Goal: Task Accomplishment & Management: Complete application form

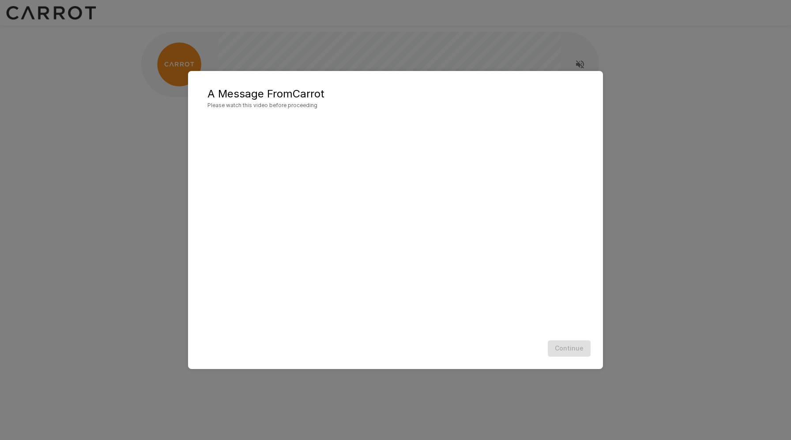
click at [504, 351] on div "Continue" at bounding box center [395, 348] width 397 height 23
click at [565, 349] on div "Continue" at bounding box center [395, 348] width 397 height 23
click at [137, 200] on div "A Message From Carrot Please watch this video before proceeding Continue" at bounding box center [395, 220] width 791 height 440
click at [520, 338] on div "Continue" at bounding box center [395, 348] width 397 height 23
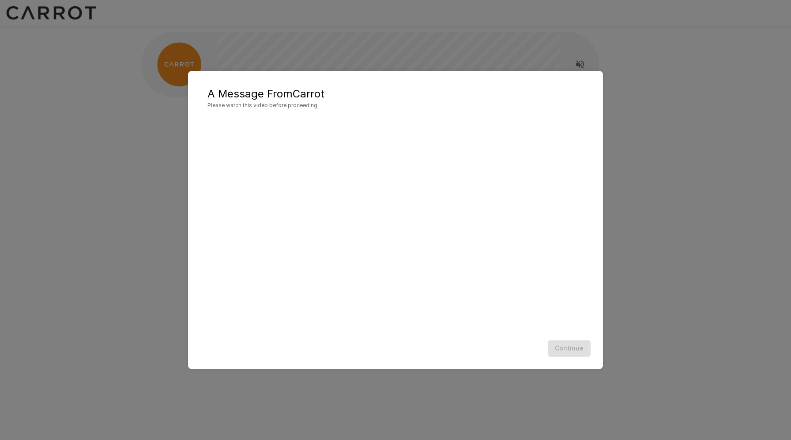
click at [276, 362] on div "A Message From Carrot Please watch this video before proceeding Continue" at bounding box center [395, 220] width 415 height 298
click at [563, 349] on button "Continue" at bounding box center [569, 349] width 43 height 16
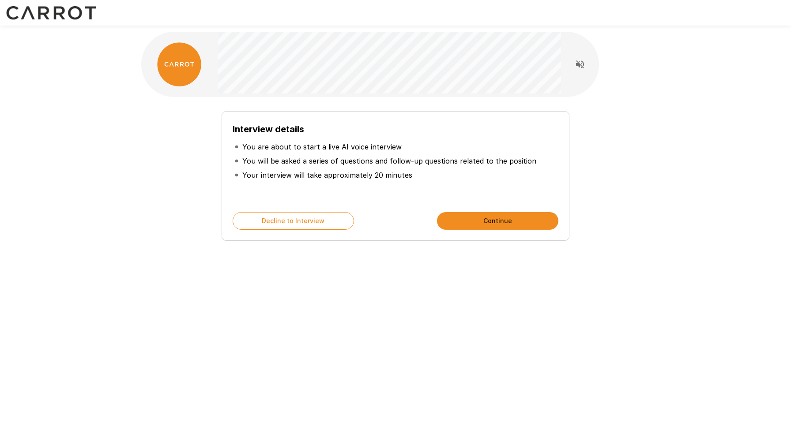
drag, startPoint x: 310, startPoint y: 152, endPoint x: 394, endPoint y: 148, distance: 83.9
click at [394, 148] on p "You are about to start a live AI voice interview" at bounding box center [321, 147] width 159 height 11
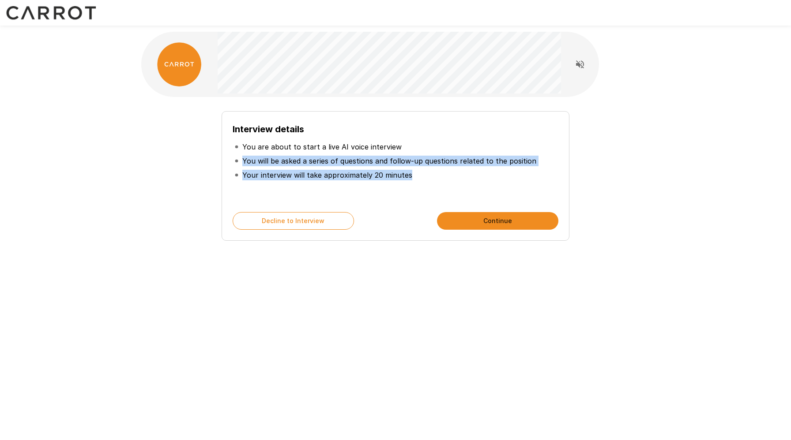
drag, startPoint x: 242, startPoint y: 161, endPoint x: 402, endPoint y: 190, distance: 162.7
click at [402, 190] on div "Interview details You are about to start a live AI voice interview You will be …" at bounding box center [396, 161] width 326 height 79
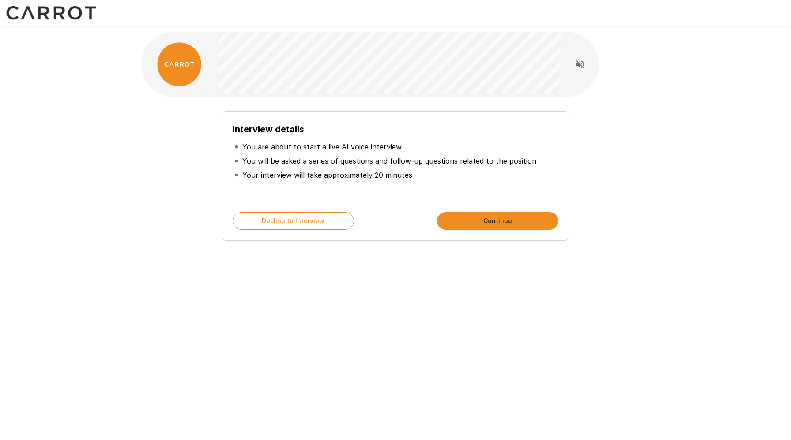
click at [489, 232] on div "Interview details You are about to start a live AI voice interview You will be …" at bounding box center [396, 176] width 348 height 130
click at [487, 222] on button "Continue" at bounding box center [497, 221] width 121 height 18
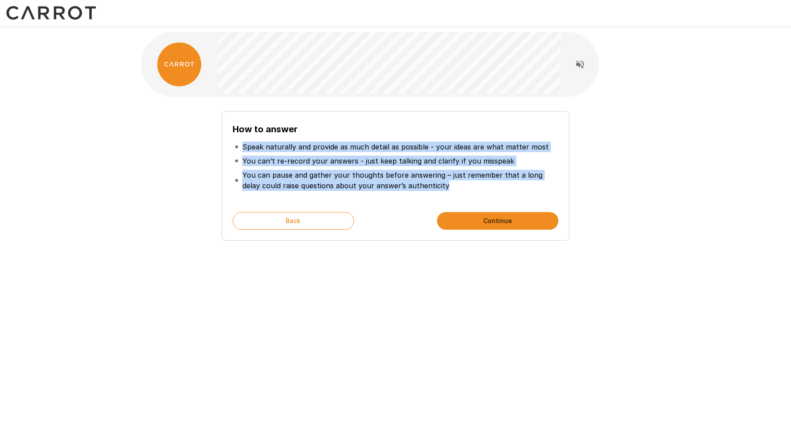
drag, startPoint x: 294, startPoint y: 141, endPoint x: 441, endPoint y: 188, distance: 154.6
click at [441, 188] on ul "Speak naturally and provide as much detail as possible - your ideas are what ma…" at bounding box center [396, 166] width 326 height 60
click at [495, 219] on button "Continue" at bounding box center [497, 221] width 121 height 18
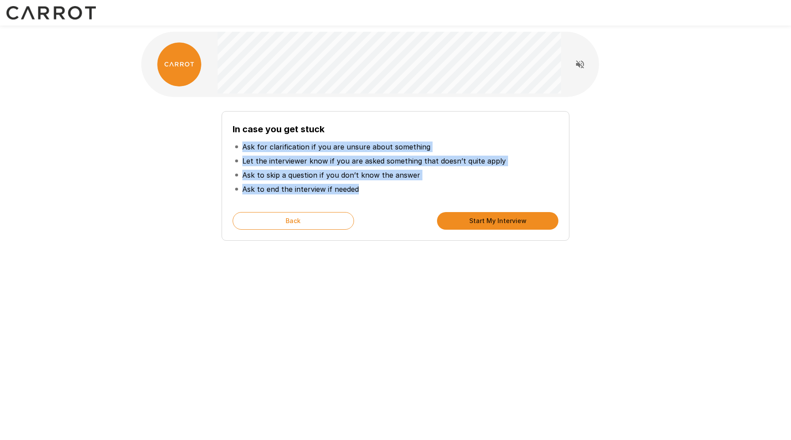
drag, startPoint x: 243, startPoint y: 145, endPoint x: 379, endPoint y: 201, distance: 146.6
click at [379, 201] on div "In case you get stuck Ask for clarification if you are unsure about something L…" at bounding box center [396, 161] width 326 height 79
click at [504, 228] on button "Start My Interview" at bounding box center [497, 221] width 121 height 18
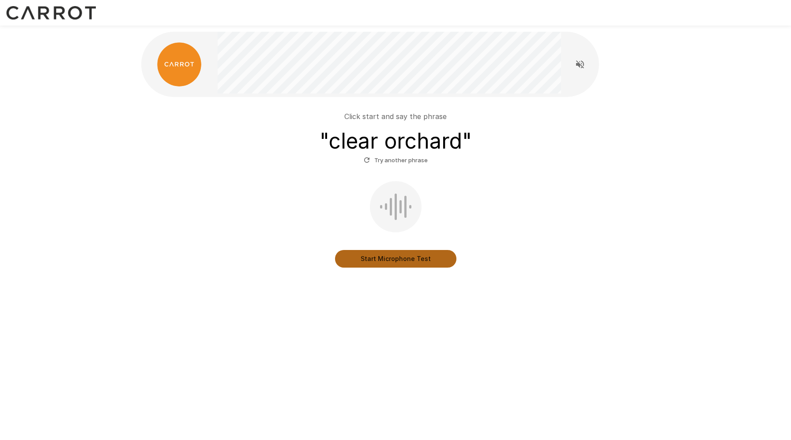
click at [402, 259] on button "Start Microphone Test" at bounding box center [395, 259] width 121 height 18
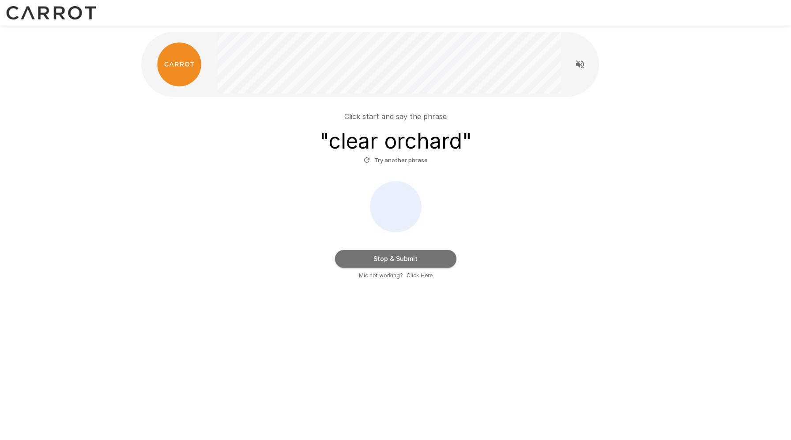
click at [402, 259] on button "Stop & Submit" at bounding box center [395, 259] width 121 height 18
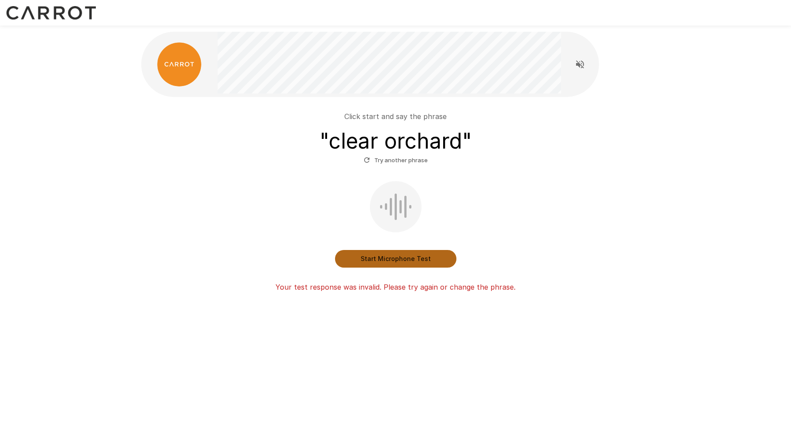
click at [414, 256] on button "Start Microphone Test" at bounding box center [395, 259] width 121 height 18
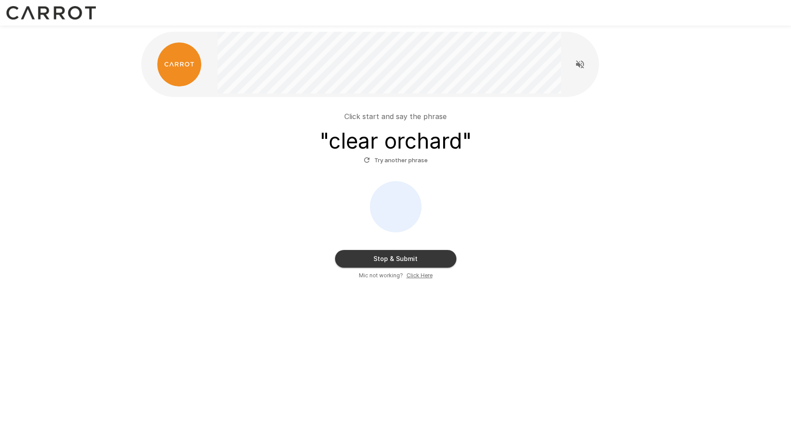
click at [414, 256] on button "Stop & Submit" at bounding box center [395, 259] width 121 height 18
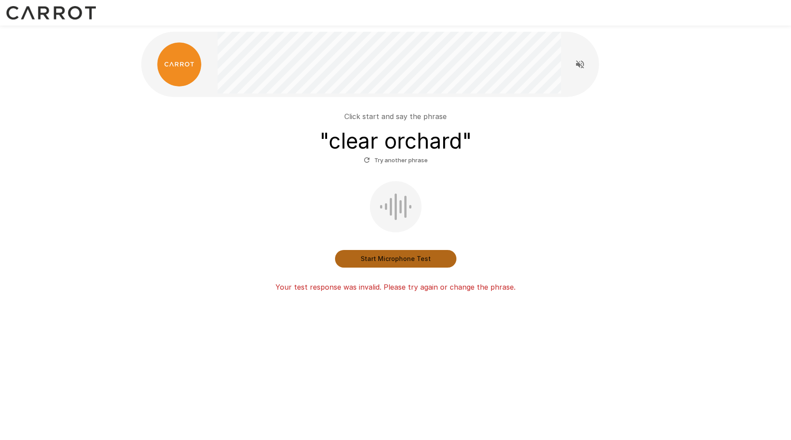
click at [396, 263] on button "Start Microphone Test" at bounding box center [395, 259] width 121 height 18
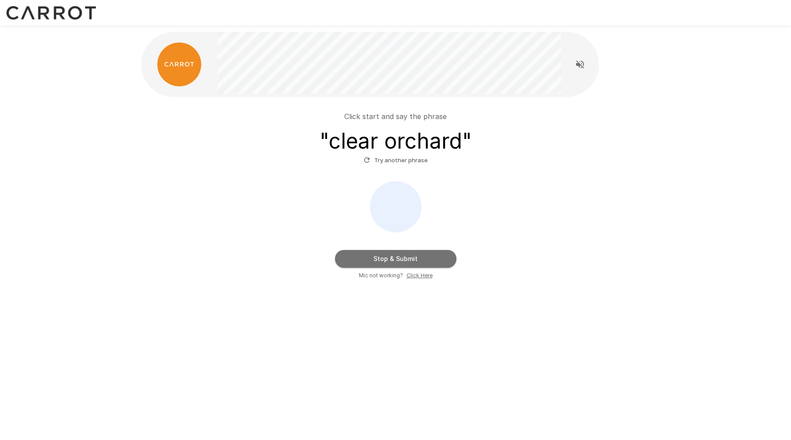
click at [396, 262] on button "Stop & Submit" at bounding box center [395, 259] width 121 height 18
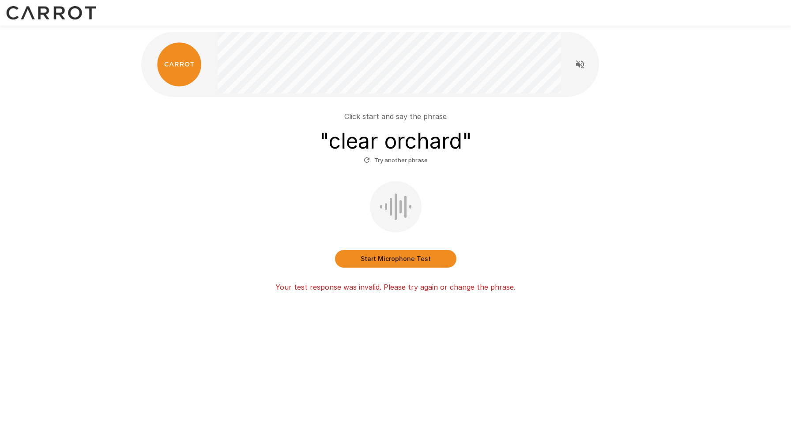
click at [384, 256] on button "Start Microphone Test" at bounding box center [395, 259] width 121 height 18
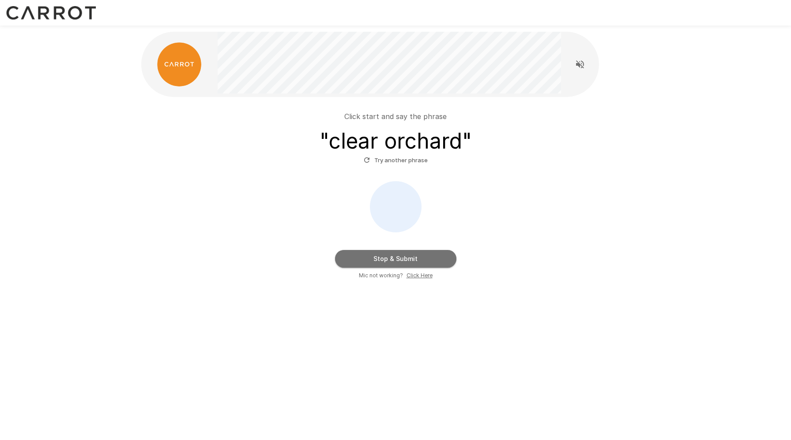
click at [384, 256] on button "Stop & Submit" at bounding box center [395, 259] width 121 height 18
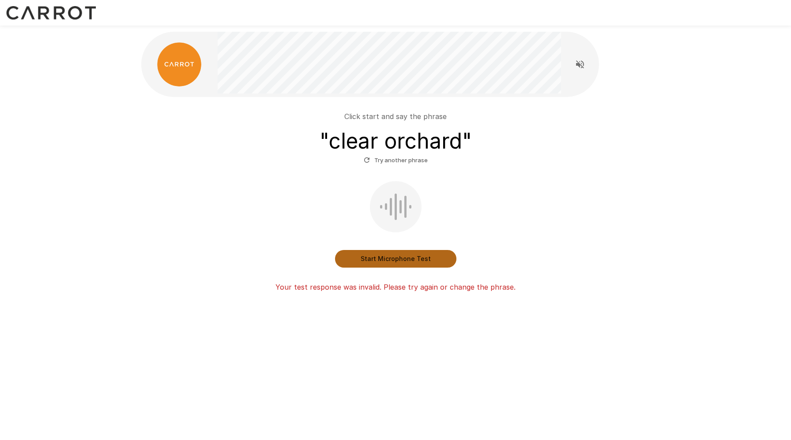
click at [411, 256] on button "Start Microphone Test" at bounding box center [395, 259] width 121 height 18
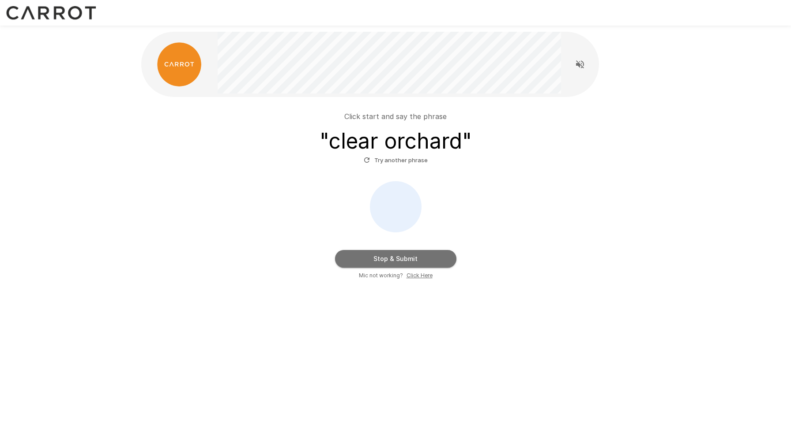
click at [405, 259] on button "Stop & Submit" at bounding box center [395, 259] width 121 height 18
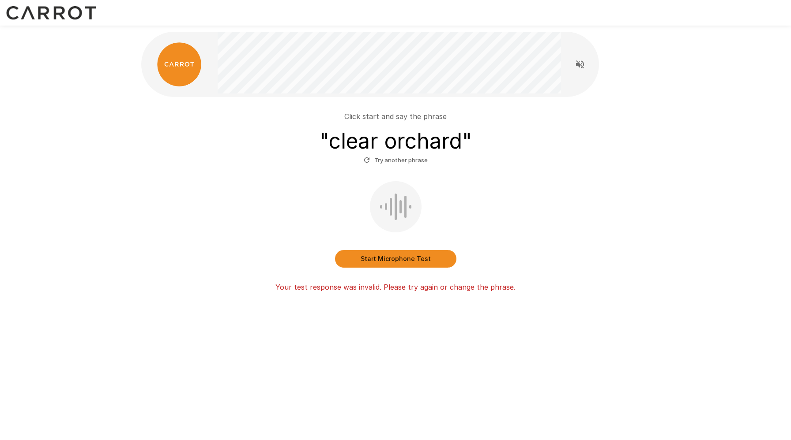
click at [136, 169] on div "Click start and say the phrase " clear orchard " Try another phrase Start Micro…" at bounding box center [396, 183] width 530 height 367
